Goal: Contribute content: Add original content to the website for others to see

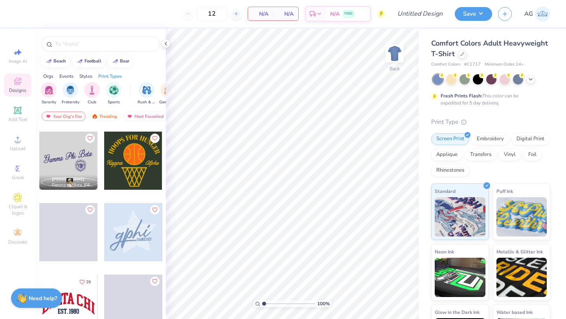
scroll to position [566, 0]
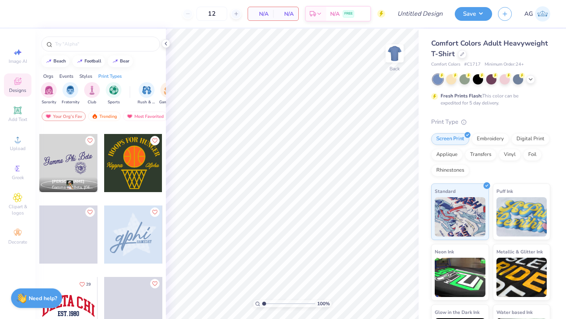
click at [81, 164] on div at bounding box center [68, 163] width 58 height 58
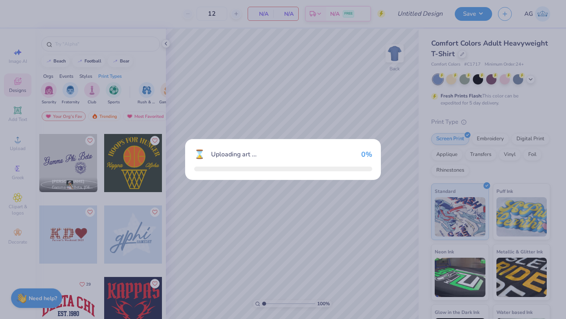
click at [81, 164] on div "⌛ Uploading art ... 0 %" at bounding box center [283, 159] width 566 height 319
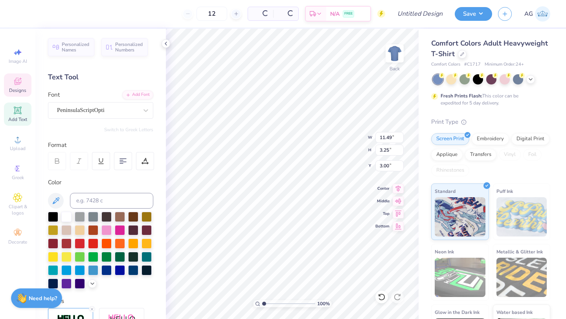
scroll to position [0, 0]
type textarea "B"
type textarea "Tru delta"
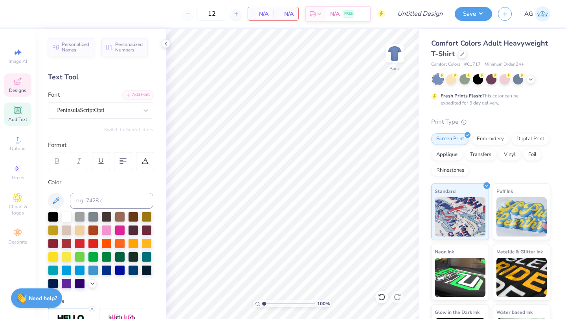
click at [10, 79] on div "Designs" at bounding box center [17, 84] width 27 height 23
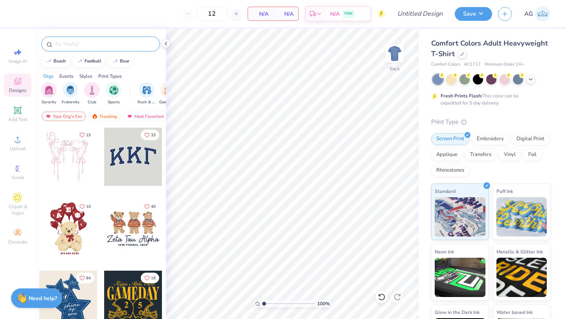
click at [92, 45] on input "text" at bounding box center [104, 44] width 101 height 8
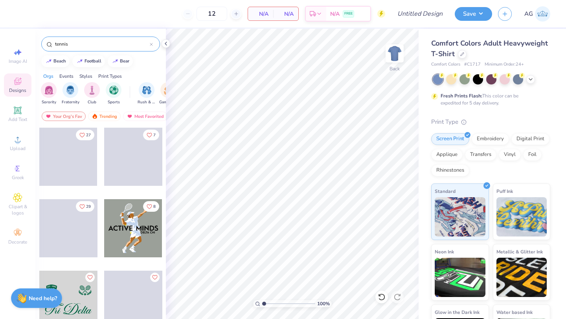
scroll to position [28, 0]
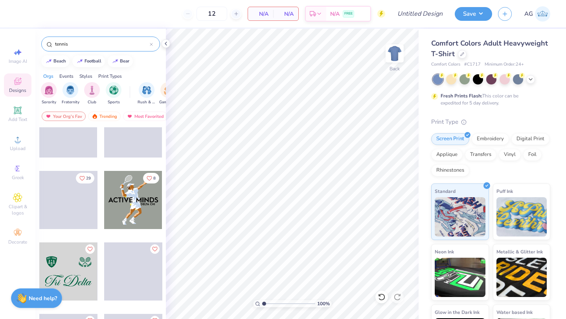
click at [144, 208] on div at bounding box center [133, 200] width 58 height 58
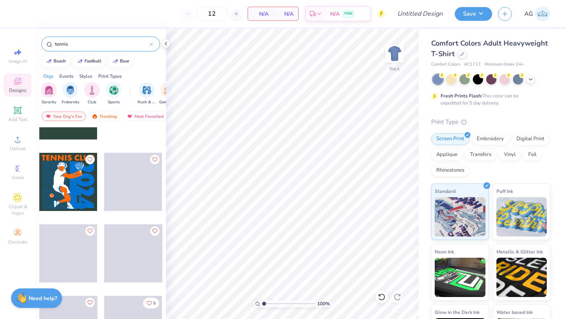
scroll to position [833, 0]
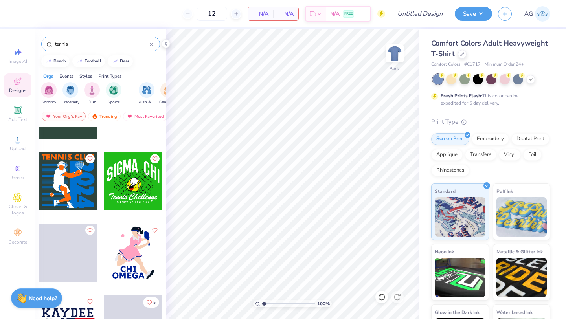
click at [102, 45] on input "tennis" at bounding box center [101, 44] width 95 height 8
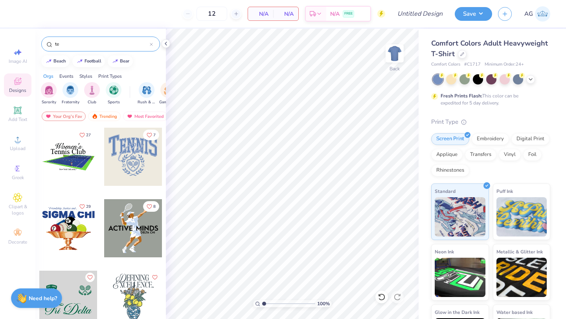
type input "t"
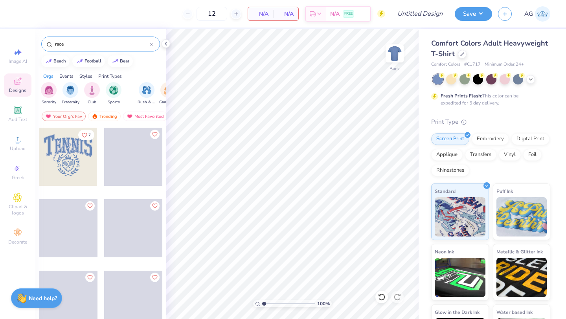
type input "race"
